Goal: Information Seeking & Learning: Learn about a topic

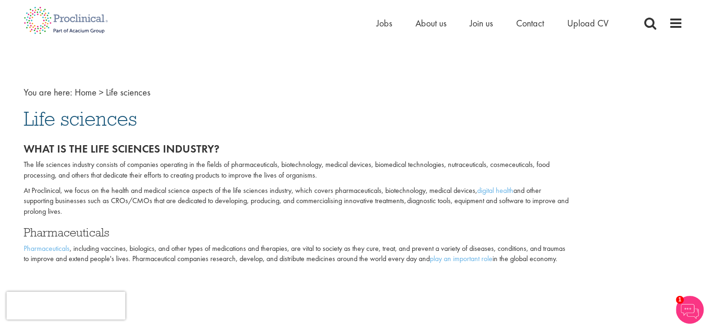
click at [299, 165] on p "The life sciences industry consists of companies operating in the fields of pha…" at bounding box center [297, 170] width 547 height 21
copy p "biotechnology"
drag, startPoint x: 325, startPoint y: 165, endPoint x: 370, endPoint y: 165, distance: 44.6
click at [370, 165] on p "The life sciences industry consists of companies operating in the fields of pha…" at bounding box center [297, 170] width 547 height 21
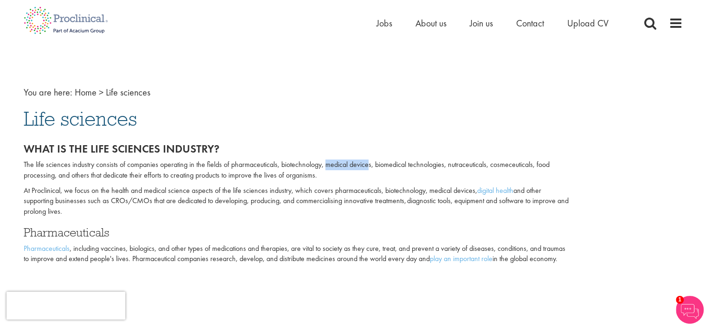
copy p "medical device"
drag, startPoint x: 230, startPoint y: 166, endPoint x: 276, endPoint y: 163, distance: 45.6
click at [276, 163] on p "The life sciences industry consists of companies operating in the fields of pha…" at bounding box center [297, 170] width 547 height 21
copy p "pharmaceuticals"
click at [514, 164] on p "The life sciences industry consists of companies operating in the fields of pha…" at bounding box center [297, 170] width 547 height 21
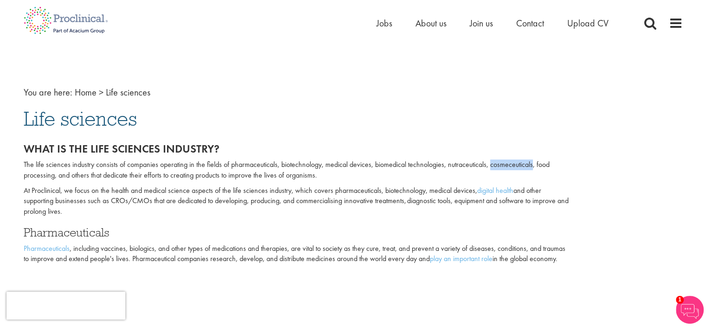
click at [514, 164] on p "The life sciences industry consists of companies operating in the fields of pha…" at bounding box center [297, 170] width 547 height 21
copy p "cosmeceuticals"
